Goal: Transaction & Acquisition: Purchase product/service

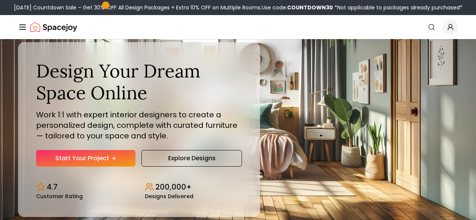
click at [0, 0] on link "Start Your Project" at bounding box center [0, 0] width 0 height 0
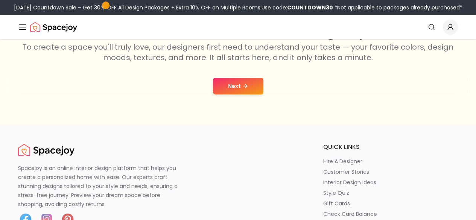
scroll to position [150, 0]
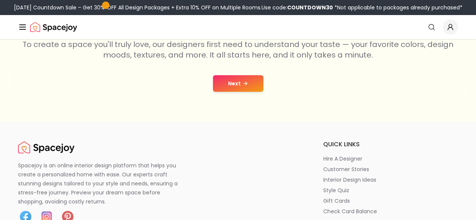
click at [251, 84] on button "Next" at bounding box center [238, 83] width 50 height 17
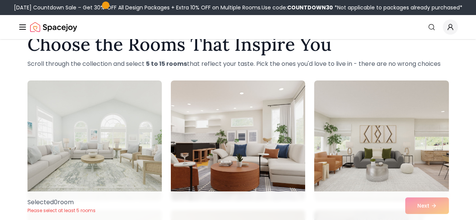
scroll to position [24, 0]
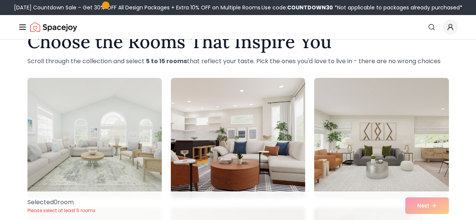
click at [81, 146] on img at bounding box center [94, 138] width 134 height 120
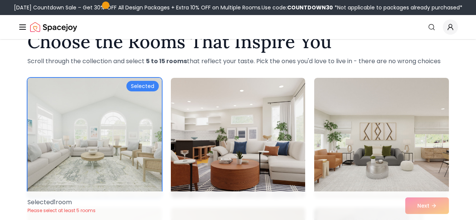
click at [261, 126] on img at bounding box center [238, 138] width 134 height 120
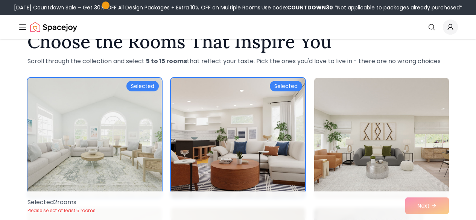
click at [392, 116] on img at bounding box center [381, 138] width 134 height 120
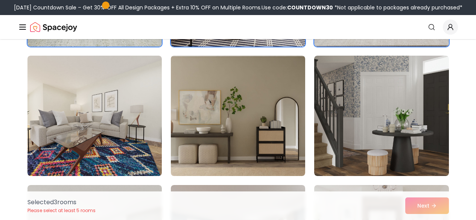
scroll to position [176, 0]
click at [404, 144] on img at bounding box center [381, 115] width 134 height 120
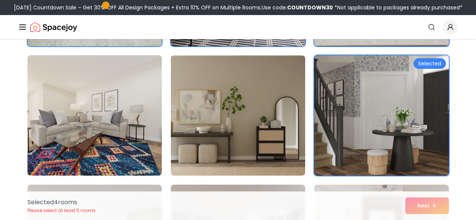
click at [263, 136] on img at bounding box center [238, 115] width 134 height 120
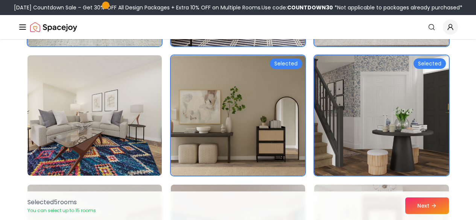
click at [419, 203] on button "Next" at bounding box center [427, 206] width 44 height 17
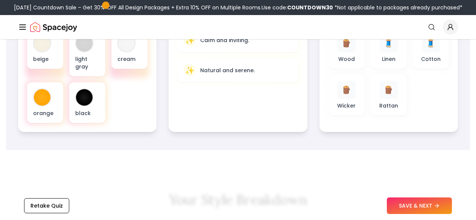
scroll to position [312, 0]
click at [422, 213] on button "SAVE & NEXT" at bounding box center [419, 206] width 65 height 17
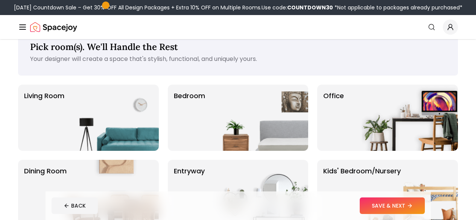
scroll to position [21, 0]
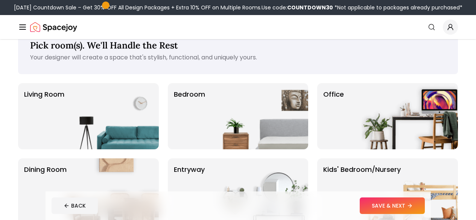
click at [196, 79] on div "Pick room(s). We'll Handle the Rest Your designer will create a space that's st…" at bounding box center [238, 163] width 440 height 272
click at [210, 117] on div "Bedroom" at bounding box center [238, 116] width 141 height 66
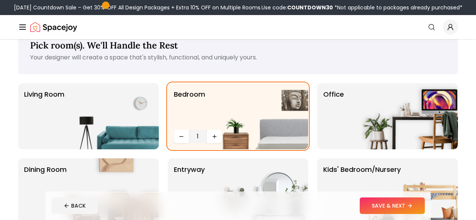
click at [425, 210] on button "SAVE & NEXT" at bounding box center [392, 206] width 65 height 17
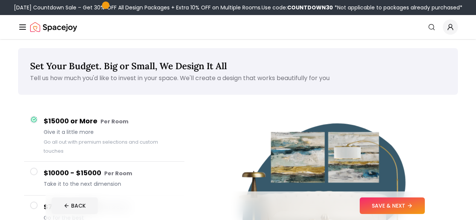
click at [425, 204] on button "SAVE & NEXT" at bounding box center [392, 206] width 65 height 17
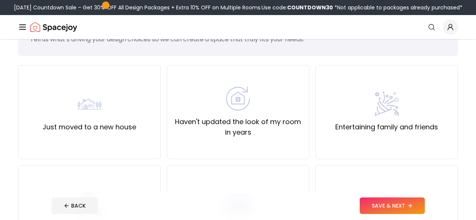
scroll to position [39, 0]
click at [242, 108] on img at bounding box center [238, 98] width 24 height 24
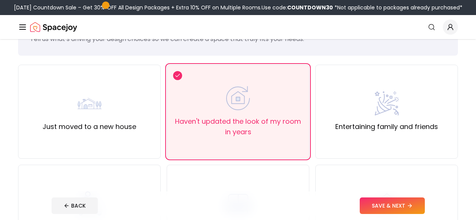
click at [425, 204] on button "SAVE & NEXT" at bounding box center [392, 206] width 65 height 17
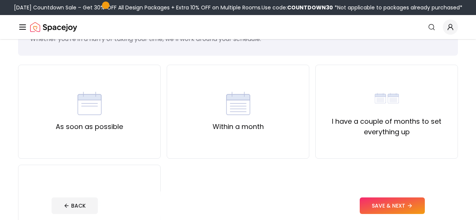
click at [318, 109] on div "As soon as possible Within a month I have a couple of months to set everything …" at bounding box center [238, 162] width 440 height 194
drag, startPoint x: 390, startPoint y: 119, endPoint x: 408, endPoint y: 182, distance: 65.7
click at [390, 119] on label "I have a couple of months to set everything up" at bounding box center [387, 126] width 130 height 21
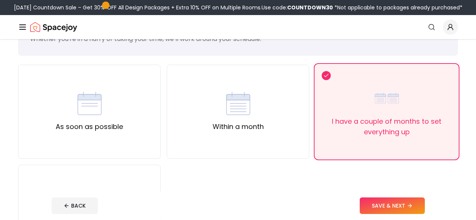
click at [425, 203] on button "SAVE & NEXT" at bounding box center [392, 206] width 65 height 17
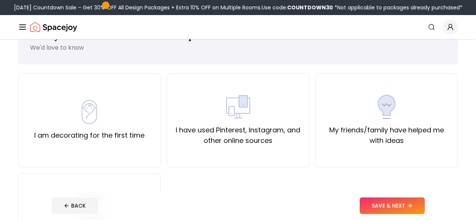
scroll to position [32, 0]
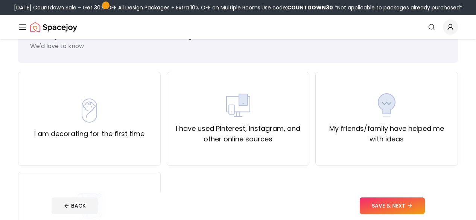
click at [318, 142] on div "My friends/family have helped me with ideas" at bounding box center [386, 119] width 143 height 94
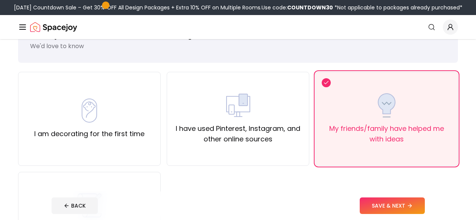
click at [413, 201] on button "SAVE & NEXT" at bounding box center [392, 206] width 65 height 17
